Goal: Check status: Check status

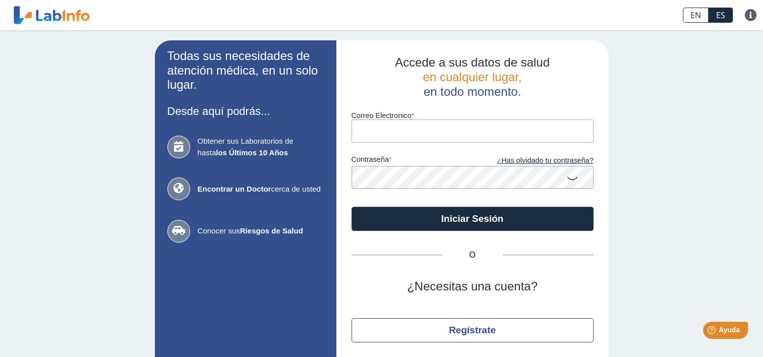
click at [178, 143] on icon at bounding box center [178, 147] width 23 height 23
click at [214, 142] on span "Obtener sus Laboratorios de hasta los Últimos 10 Años" at bounding box center [261, 147] width 126 height 23
click at [365, 134] on input "Correo Electronico" at bounding box center [473, 131] width 242 height 23
type input "[EMAIL_ADDRESS][DOMAIN_NAME]"
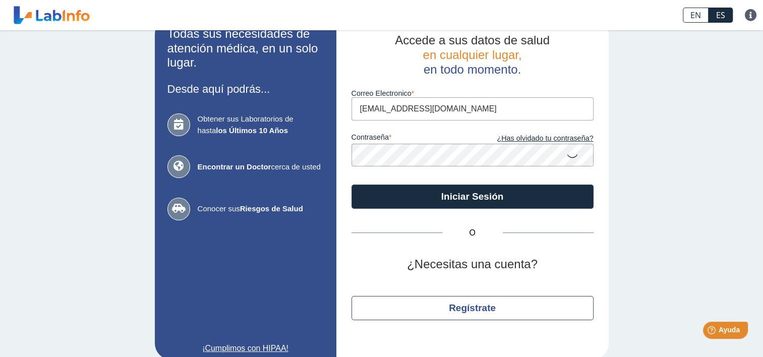
scroll to position [35, 0]
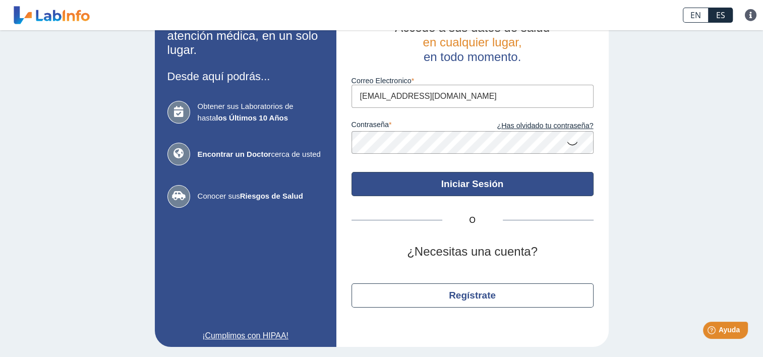
click at [513, 182] on button "Iniciar Sesión" at bounding box center [473, 184] width 242 height 24
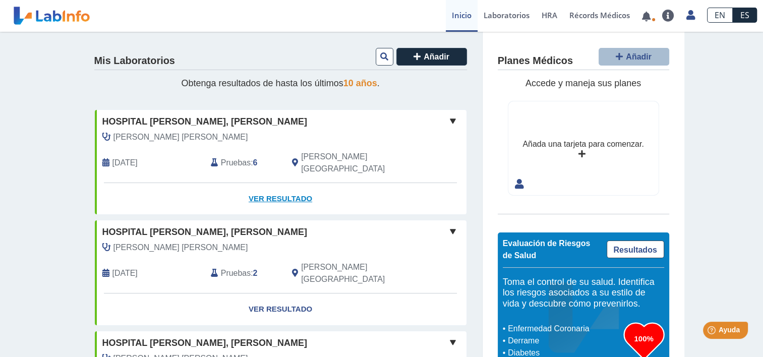
click at [274, 188] on link "Ver Resultado" at bounding box center [281, 199] width 372 height 32
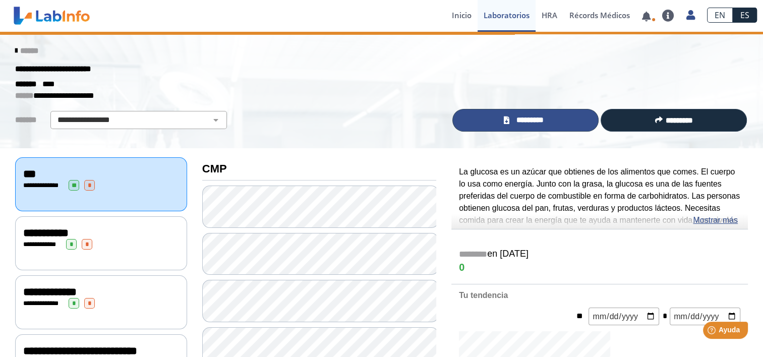
click at [539, 121] on span "*********" at bounding box center [529, 120] width 35 height 12
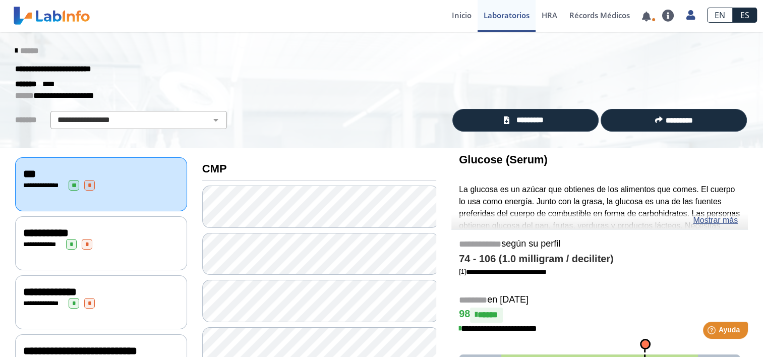
click at [15, 49] on icon at bounding box center [16, 51] width 2 height 8
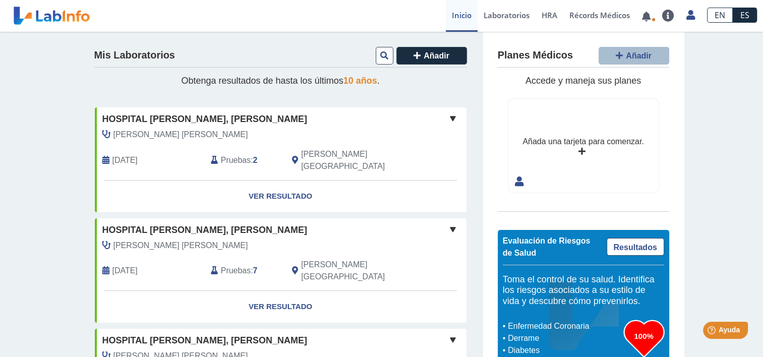
scroll to position [50, 0]
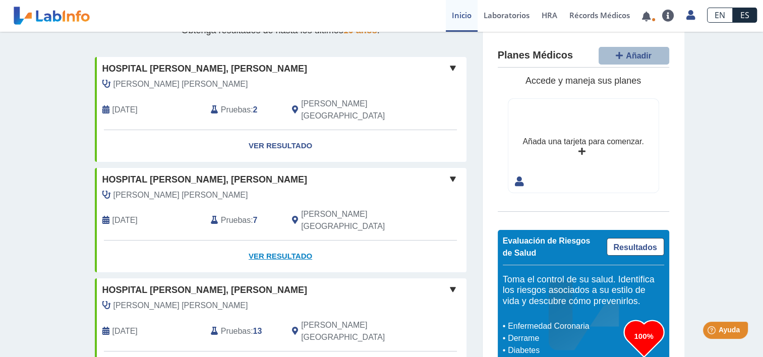
click at [272, 241] on link "Ver Resultado" at bounding box center [281, 257] width 372 height 32
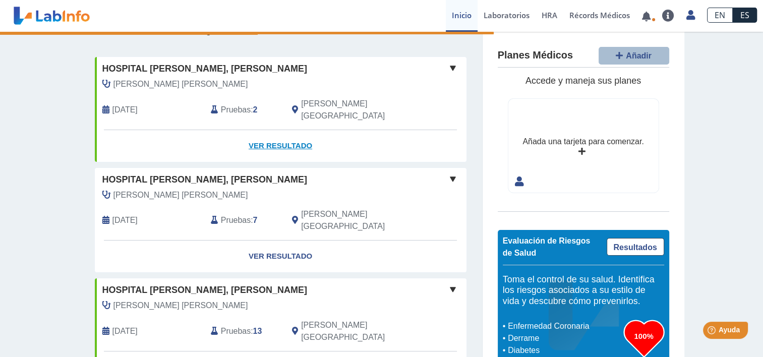
click at [279, 133] on link "Ver Resultado" at bounding box center [281, 146] width 372 height 32
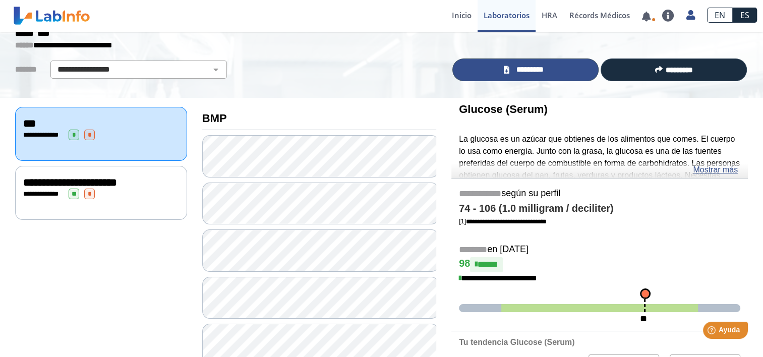
click at [537, 67] on span "*********" at bounding box center [529, 70] width 35 height 12
